Goal: Information Seeking & Learning: Check status

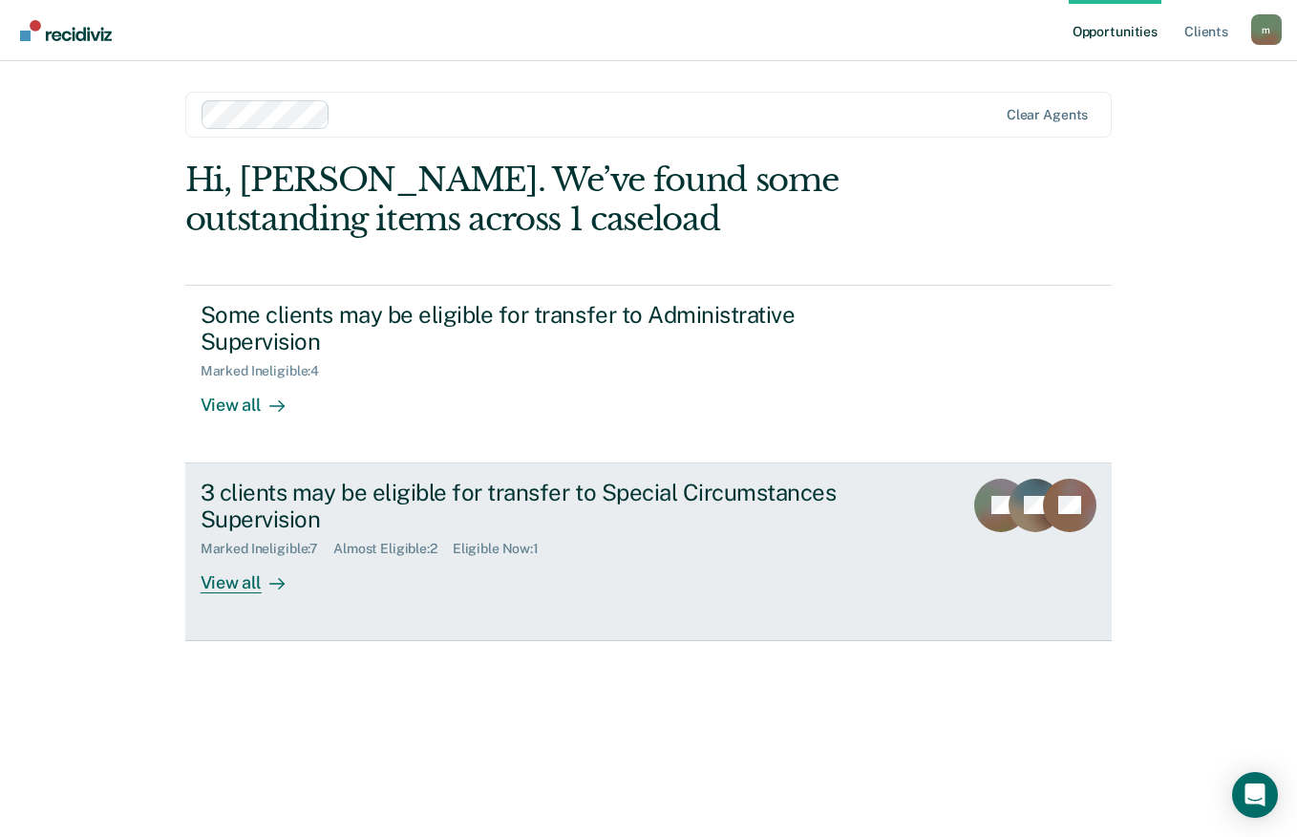
click at [234, 590] on div "View all" at bounding box center [254, 575] width 107 height 37
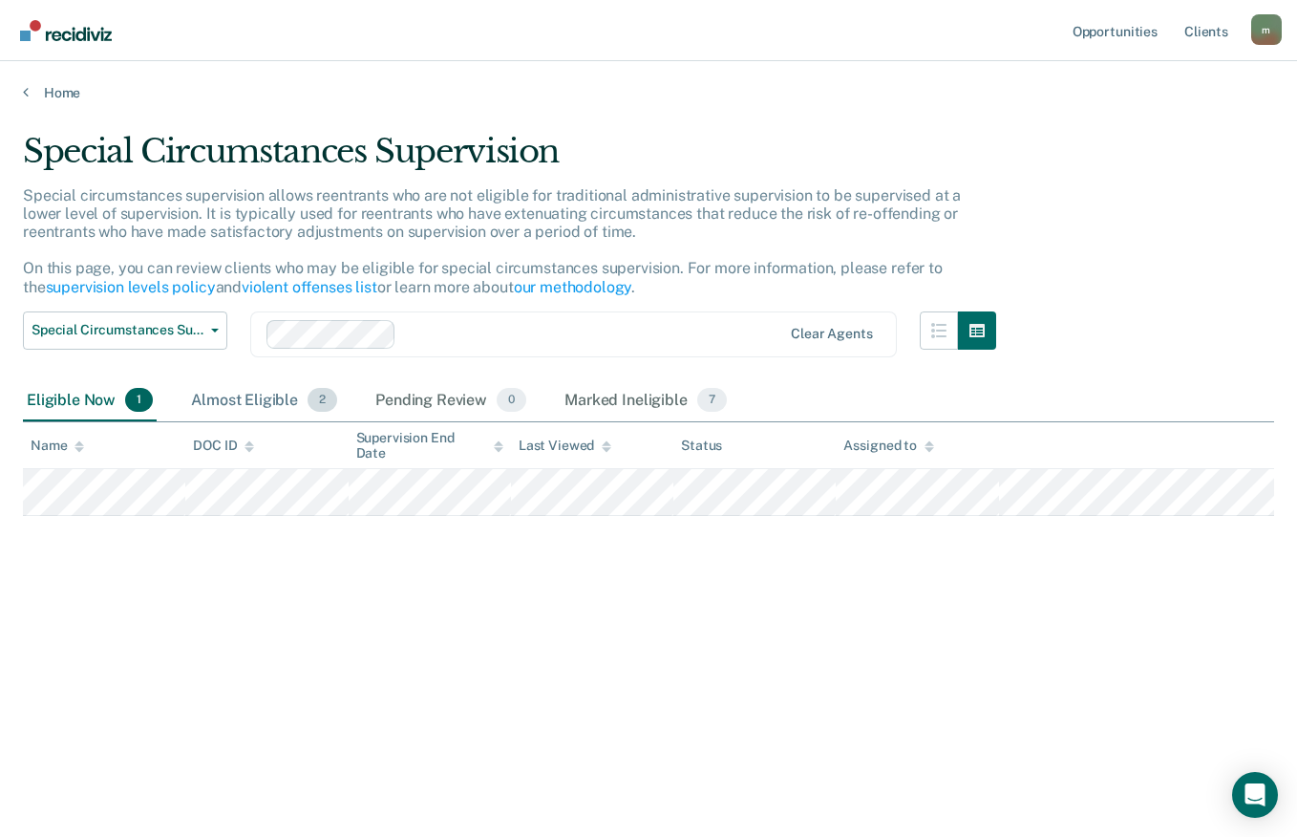
click at [234, 395] on div "Almost Eligible 2" at bounding box center [264, 401] width 154 height 42
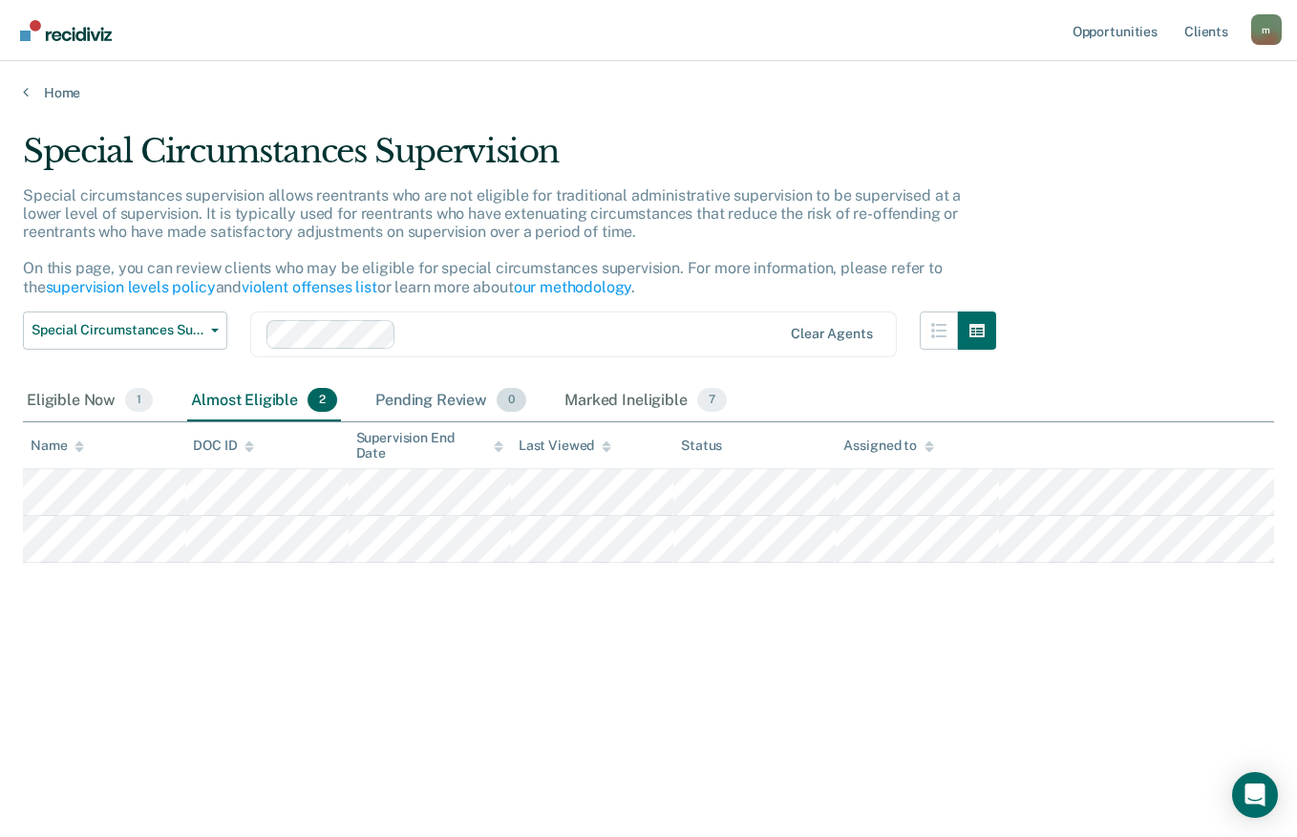
click at [421, 409] on div "Pending Review 0" at bounding box center [451, 401] width 159 height 42
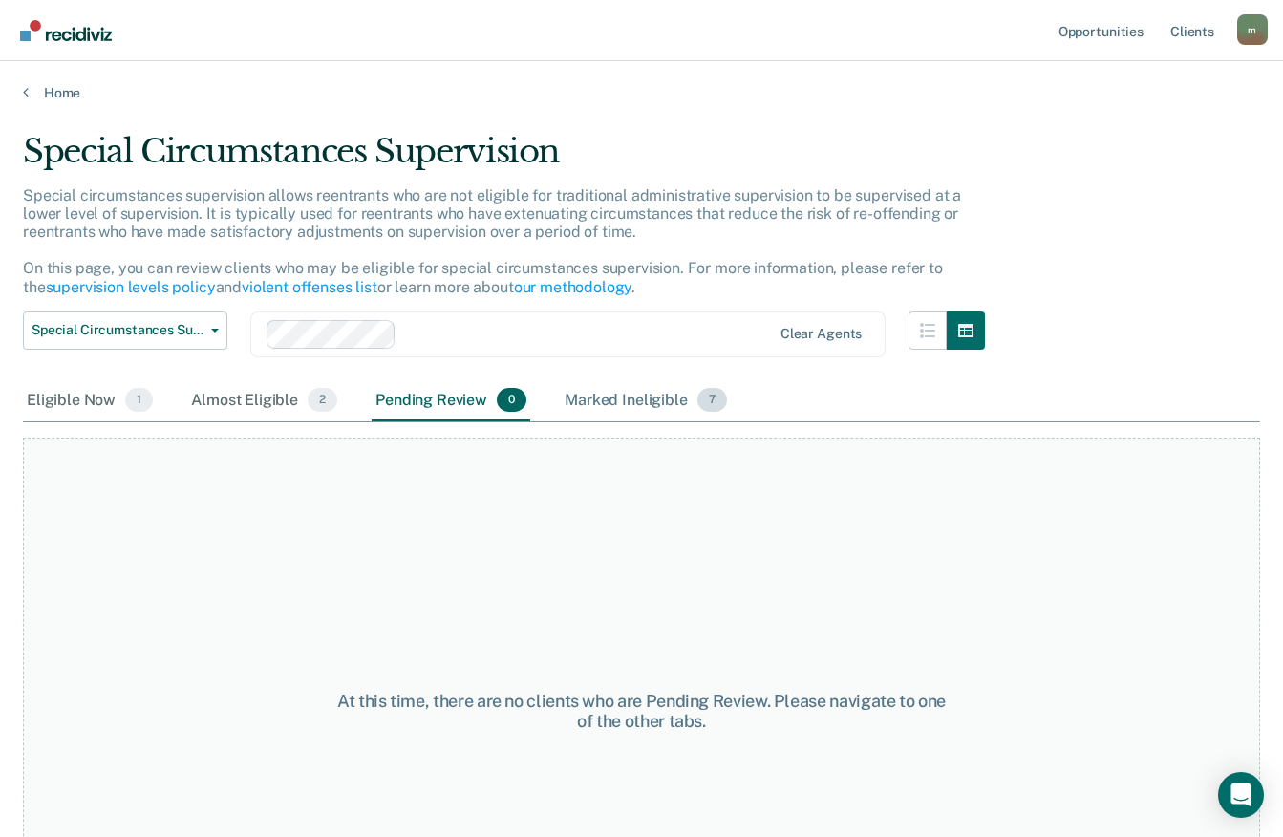
click at [626, 397] on div "Marked Ineligible 7" at bounding box center [646, 401] width 170 height 42
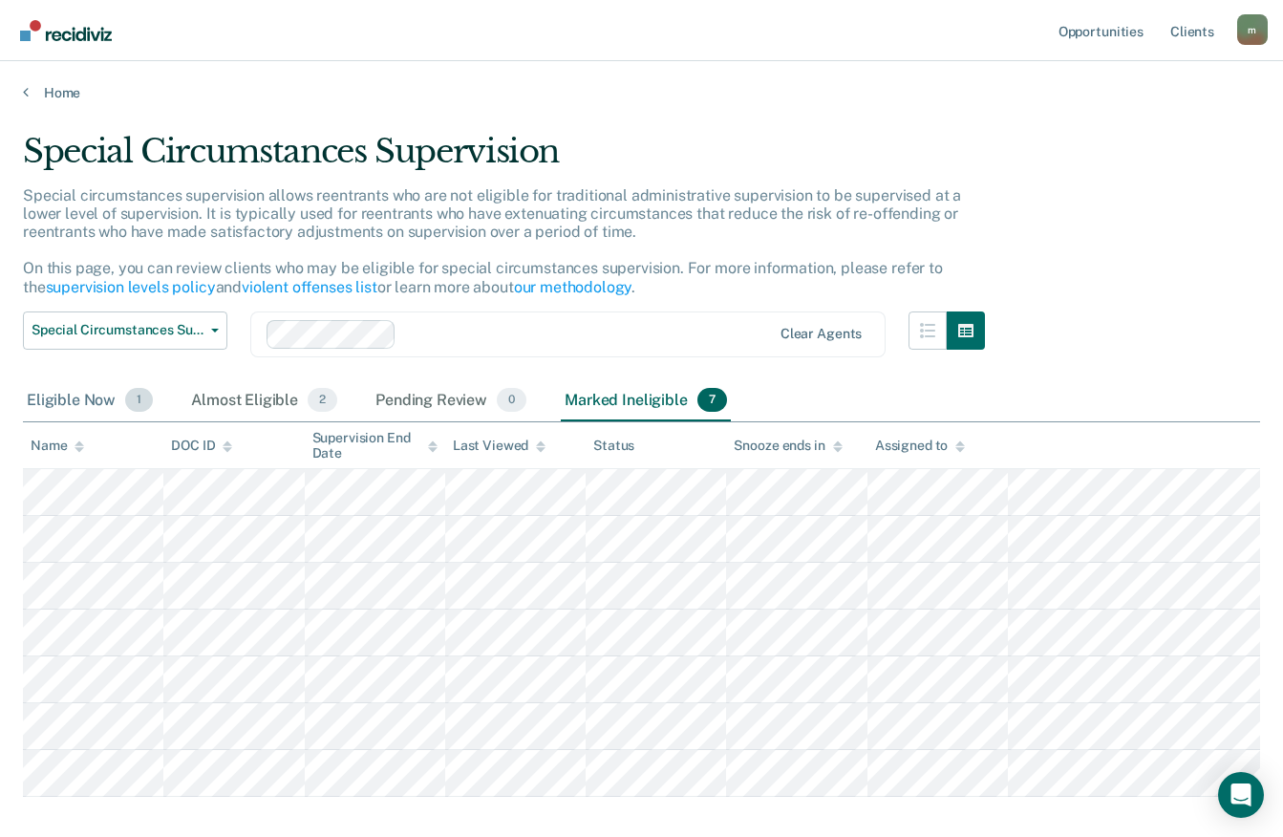
click at [71, 396] on div "Eligible Now 1" at bounding box center [90, 401] width 134 height 42
